Goal: Task Accomplishment & Management: Manage account settings

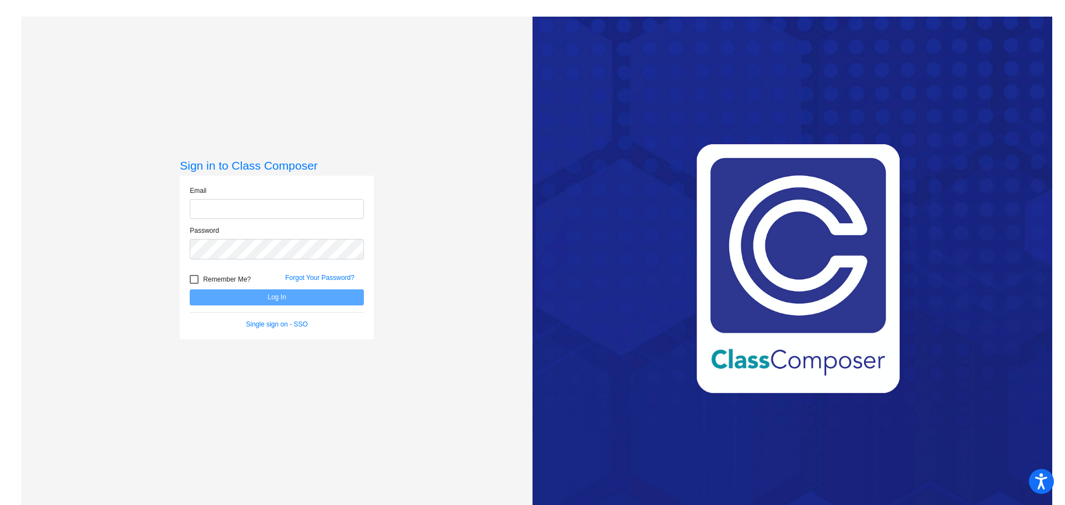
type input "[PERSON_NAME][EMAIL_ADDRESS][PERSON_NAME][DOMAIN_NAME]"
click at [222, 297] on button "Log In" at bounding box center [277, 297] width 174 height 16
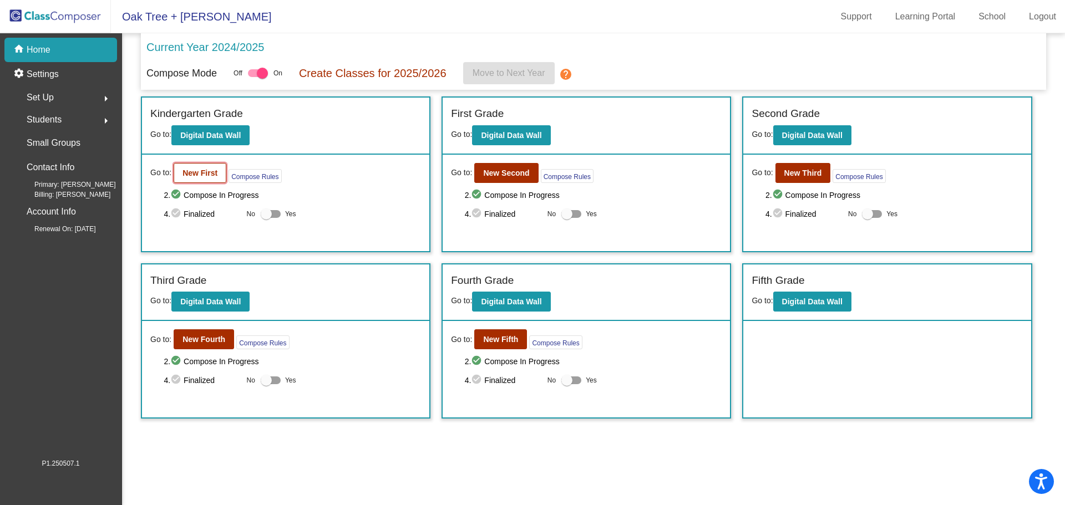
click at [195, 174] on b "New First" at bounding box center [199, 173] width 35 height 9
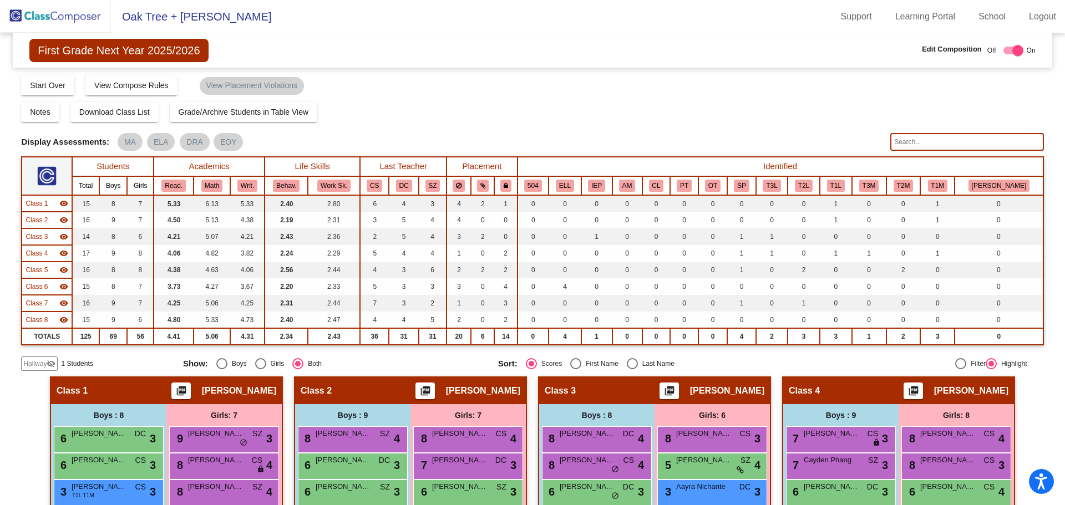
click at [33, 365] on span "Hallway" at bounding box center [34, 364] width 23 height 10
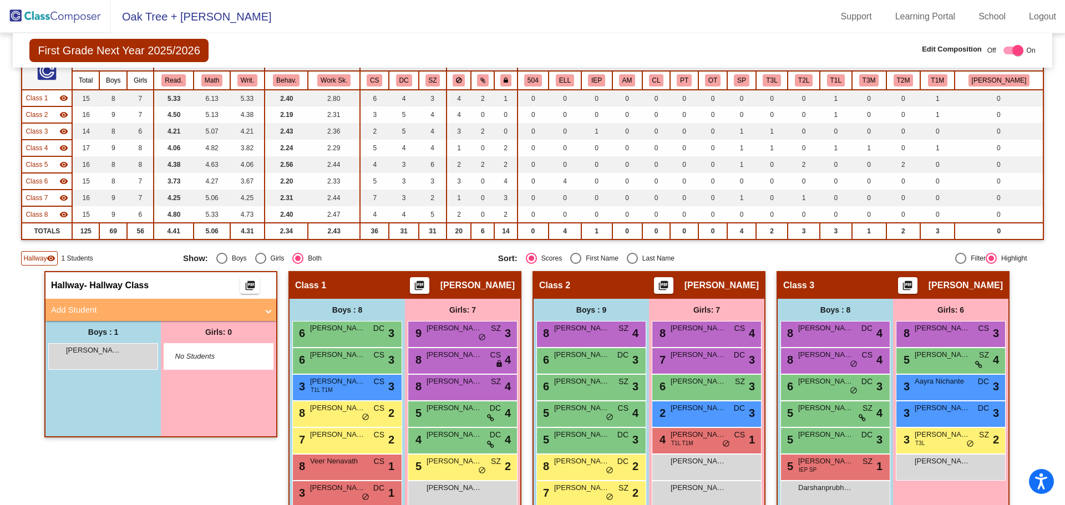
scroll to position [111, 0]
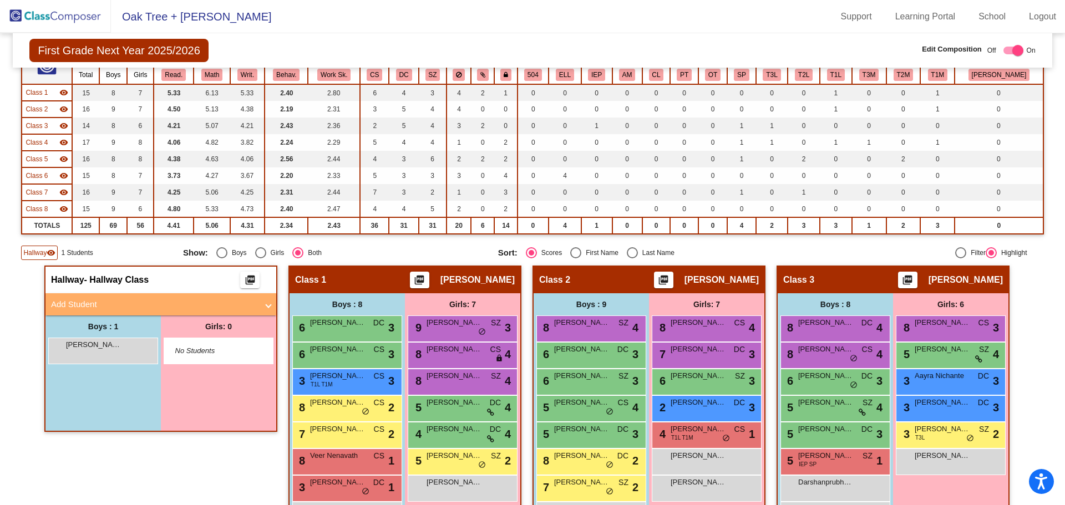
click at [262, 306] on span "Add Student" at bounding box center [158, 304] width 215 height 13
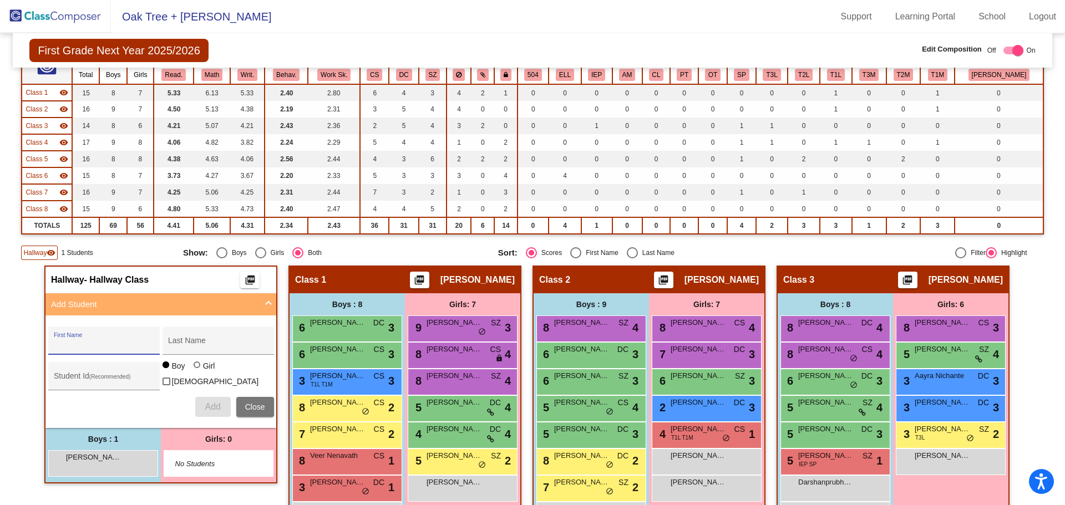
click at [93, 347] on input "First Name" at bounding box center [104, 344] width 100 height 9
type input "Easton"
type input "[PERSON_NAME]"
click at [67, 376] on input "Student Id (Recommended)" at bounding box center [104, 380] width 100 height 9
type input "99312"
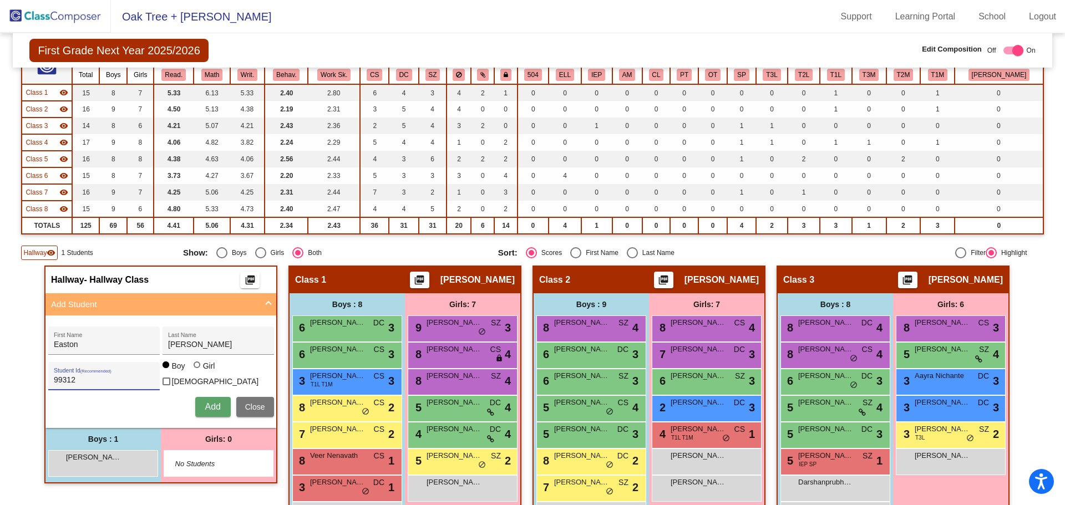
click at [211, 402] on span "Add" at bounding box center [213, 406] width 16 height 9
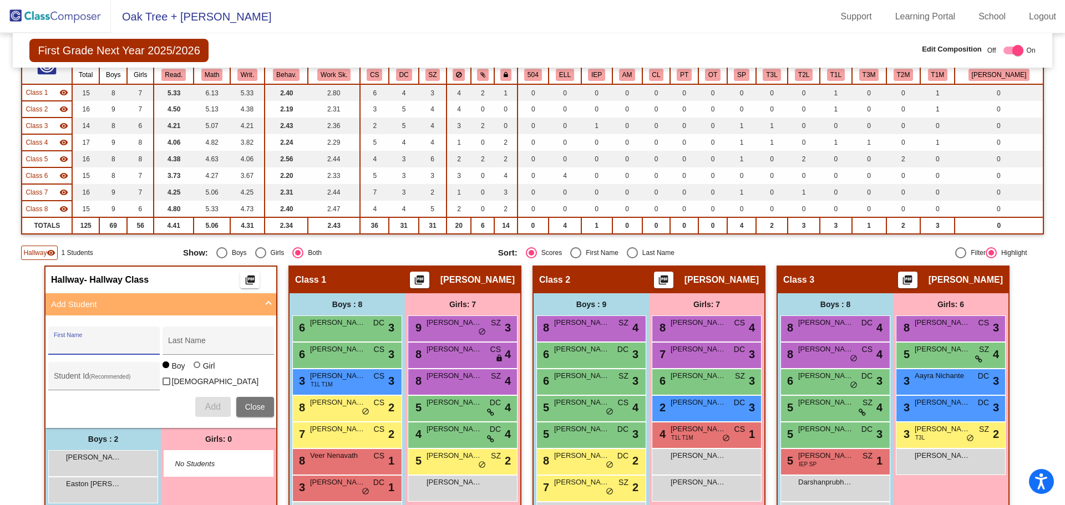
scroll to position [0, 0]
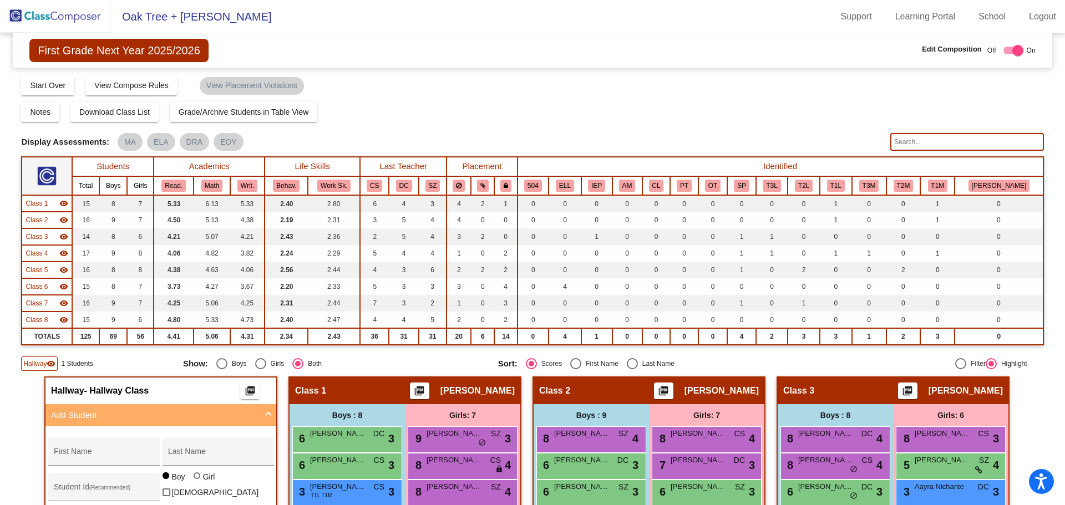
click at [49, 19] on img at bounding box center [55, 16] width 111 height 33
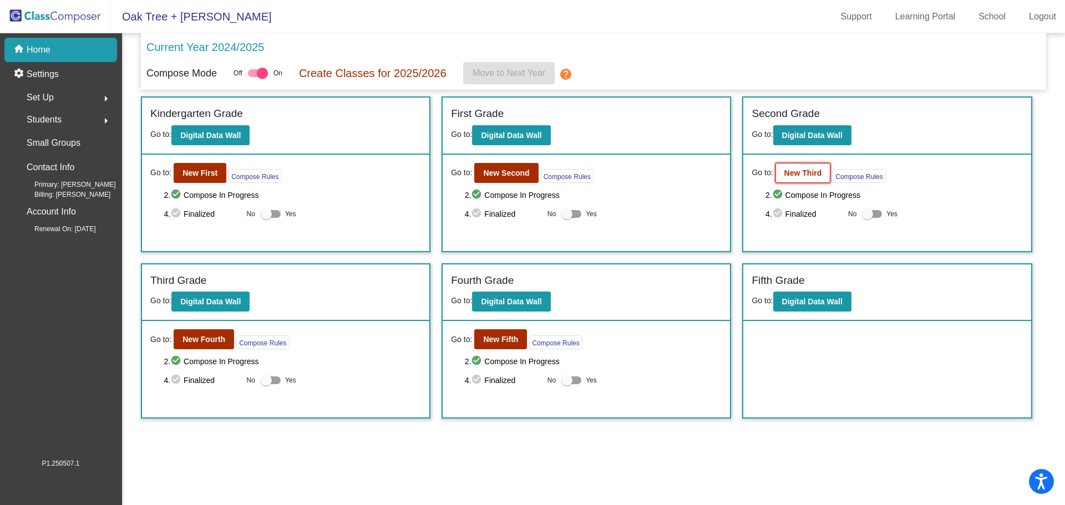
click at [805, 173] on b "New Third" at bounding box center [803, 173] width 38 height 9
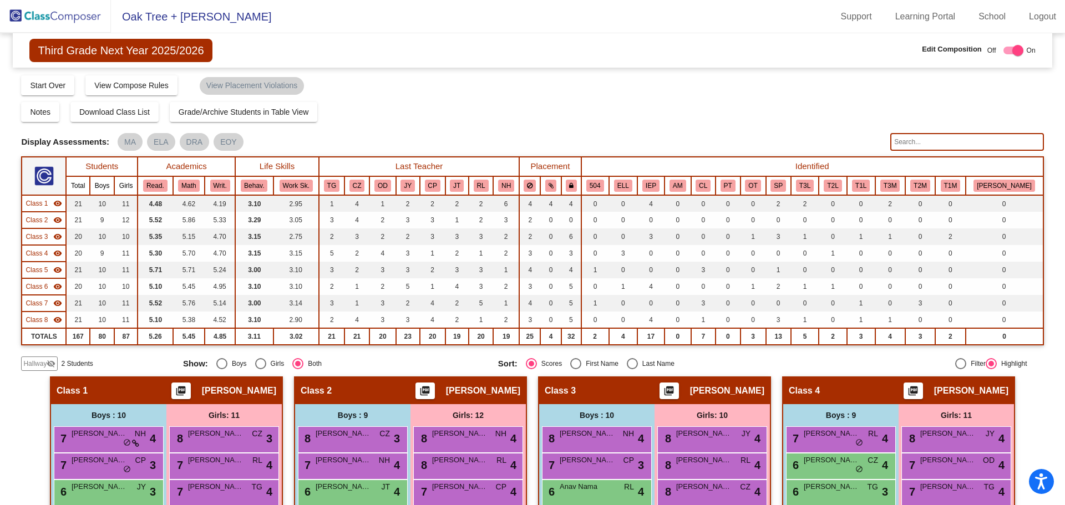
click at [944, 144] on input "text" at bounding box center [966, 142] width 153 height 18
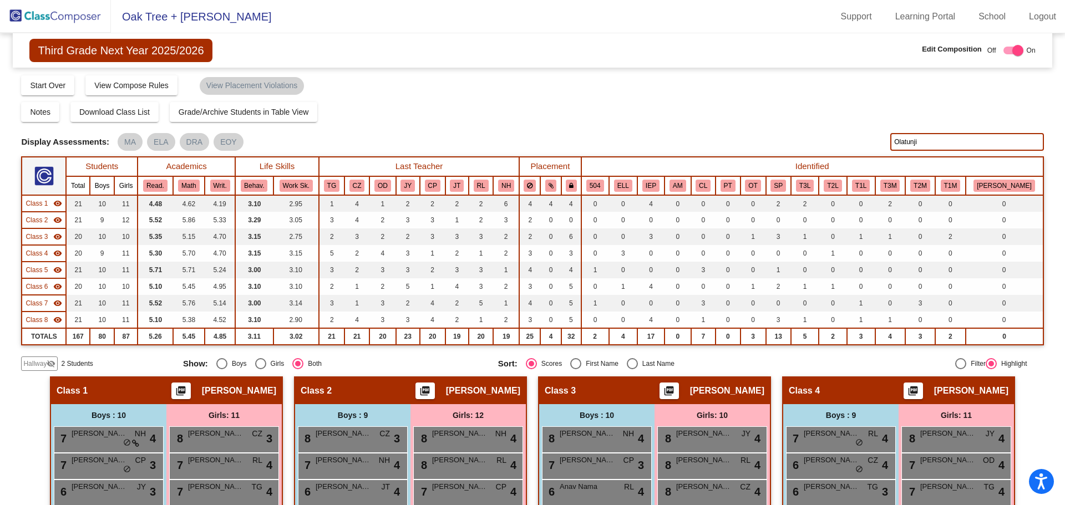
drag, startPoint x: 927, startPoint y: 141, endPoint x: 856, endPoint y: 139, distance: 71.6
click at [856, 139] on div "Display Scores for Years: [DATE] - [DATE] [DATE] - [DATE] Display Assessments: …" at bounding box center [532, 142] width 1022 height 18
type input "99257"
click at [49, 11] on img at bounding box center [55, 16] width 111 height 33
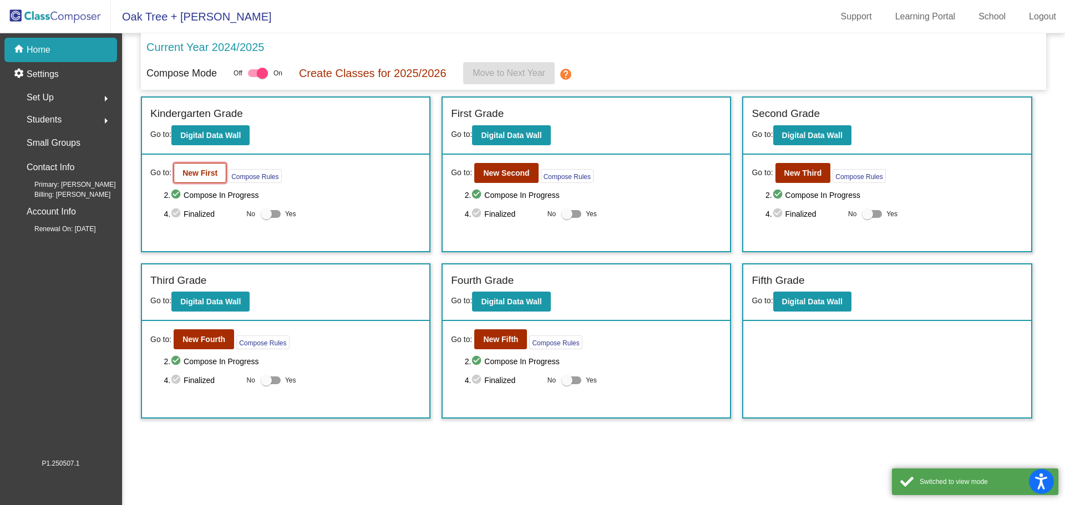
click at [208, 173] on b "New First" at bounding box center [199, 173] width 35 height 9
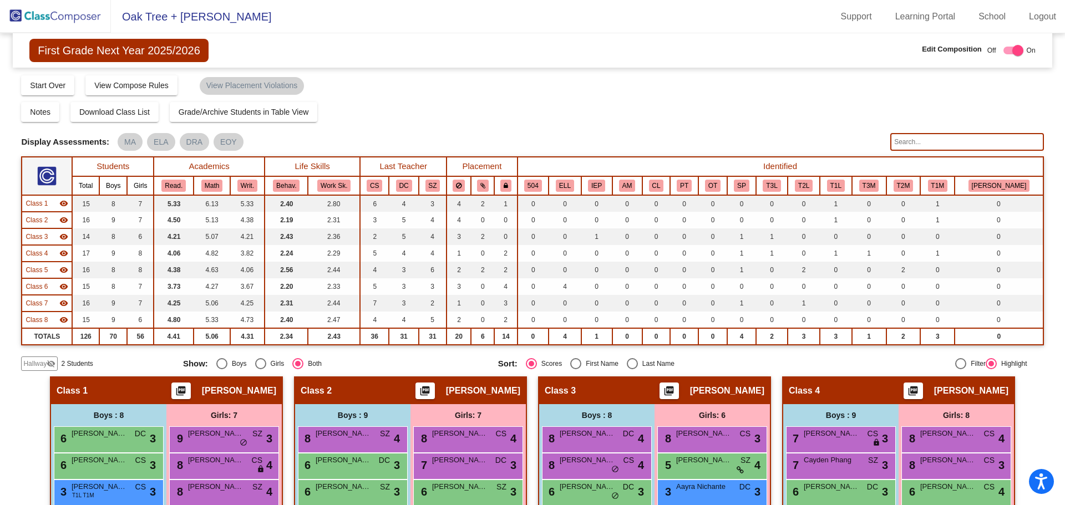
click at [929, 144] on input "text" at bounding box center [966, 142] width 153 height 18
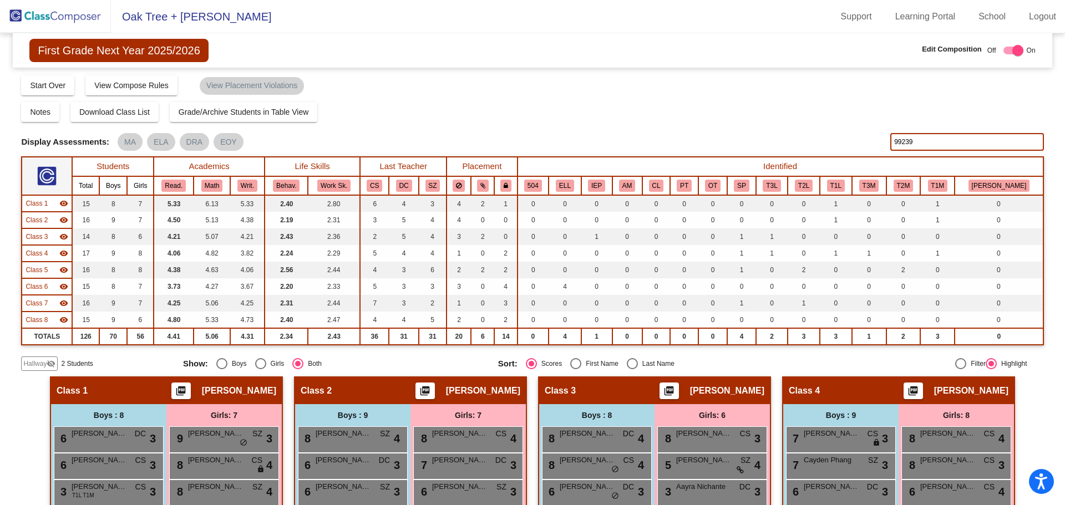
drag, startPoint x: 916, startPoint y: 140, endPoint x: 868, endPoint y: 138, distance: 47.7
click at [868, 138] on div "Display Scores for Years: [DATE] - [DATE] [DATE] - [DATE] Display Assessments: …" at bounding box center [532, 142] width 1022 height 18
click at [921, 137] on input "99215" at bounding box center [966, 142] width 153 height 18
type input "9"
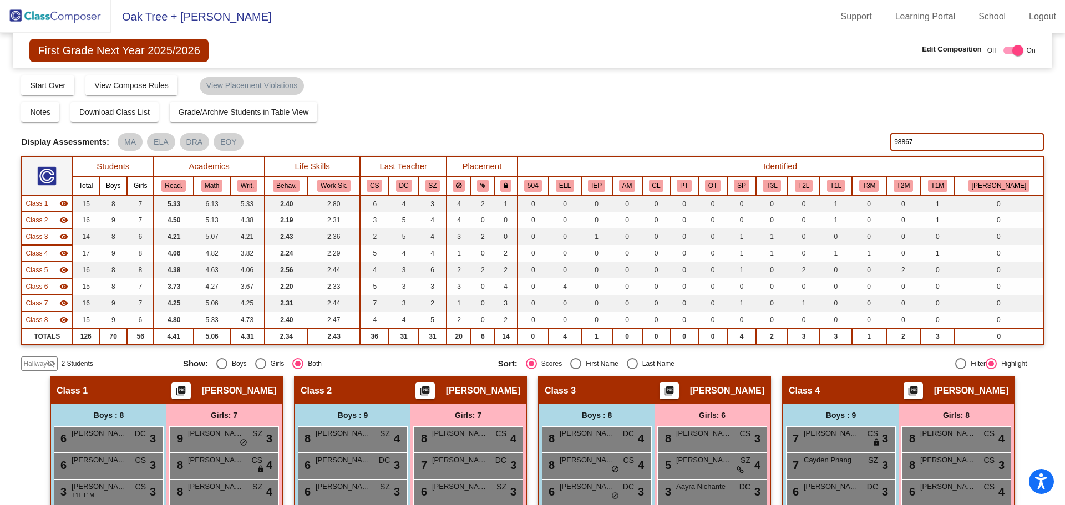
drag, startPoint x: 914, startPoint y: 141, endPoint x: 875, endPoint y: 142, distance: 39.4
click at [875, 142] on div "Display Scores for Years: [DATE] - [DATE] [DATE] - [DATE] Display Assessments: …" at bounding box center [532, 142] width 1022 height 18
type input "99257"
